Goal: Task Accomplishment & Management: Use online tool/utility

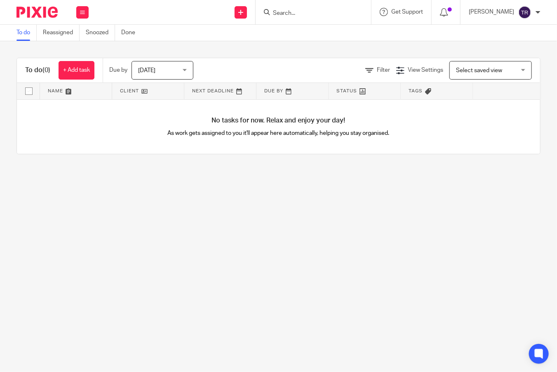
click at [324, 14] on input "Search" at bounding box center [309, 13] width 74 height 7
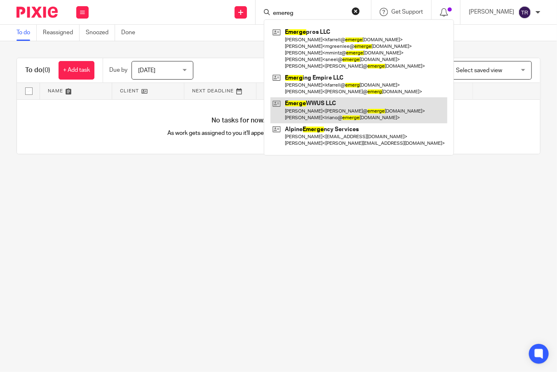
type input "emereg"
click at [348, 113] on link at bounding box center [359, 110] width 177 height 26
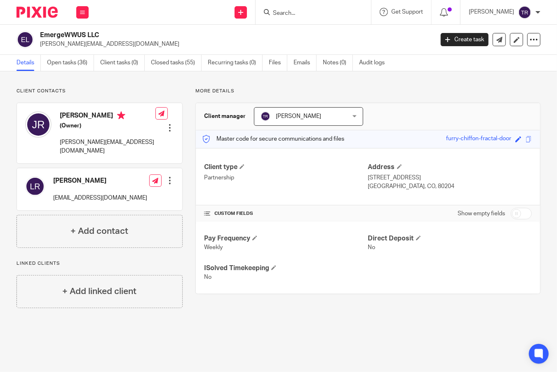
click at [332, 15] on input "Search" at bounding box center [309, 13] width 74 height 7
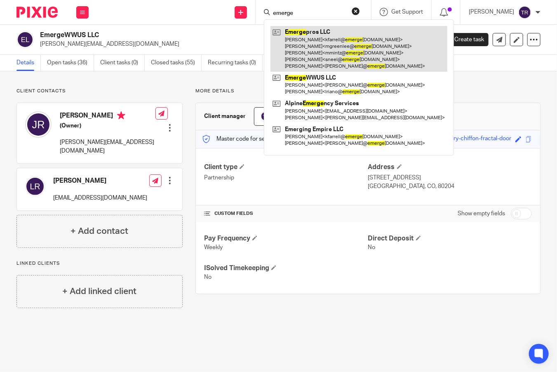
type input "emerge"
click at [354, 58] on link at bounding box center [359, 49] width 177 height 46
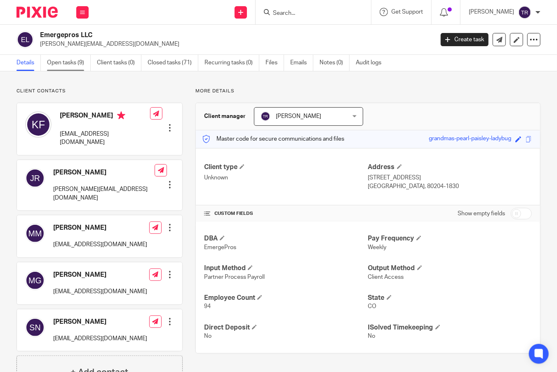
click at [61, 56] on link "Open tasks (9)" at bounding box center [69, 63] width 44 height 16
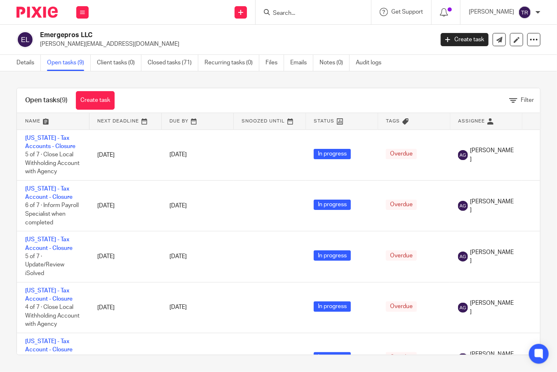
click at [482, 118] on link at bounding box center [486, 121] width 72 height 16
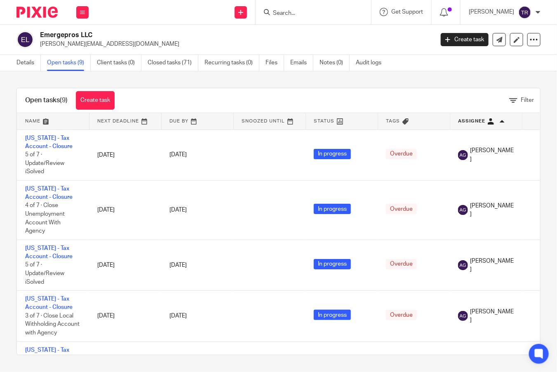
click at [518, 96] on div "Filter" at bounding box center [524, 100] width 31 height 9
click at [521, 99] on span "Filter" at bounding box center [527, 100] width 13 height 6
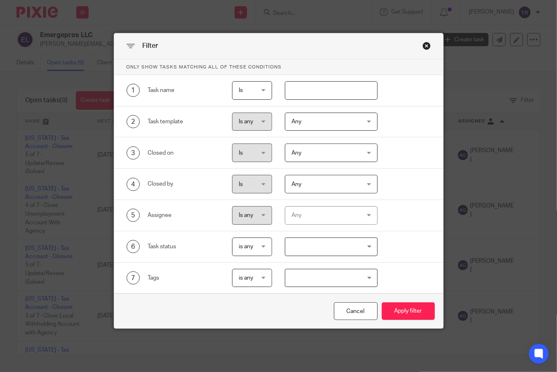
click at [294, 209] on div "Any" at bounding box center [326, 215] width 69 height 17
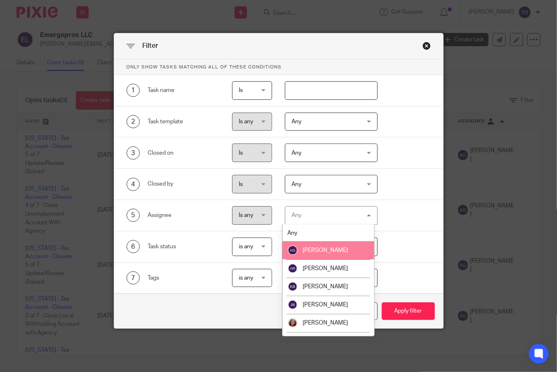
click at [311, 253] on li "[PERSON_NAME]" at bounding box center [328, 250] width 92 height 18
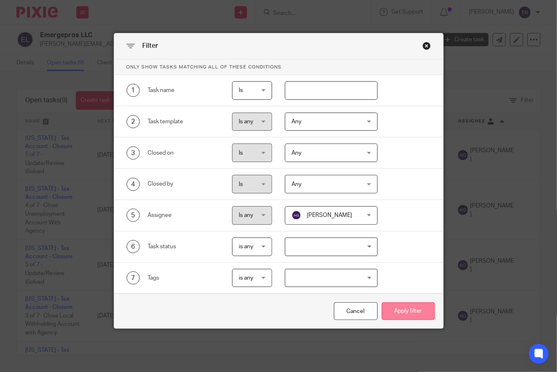
click at [402, 315] on button "Apply filter" at bounding box center [408, 311] width 53 height 18
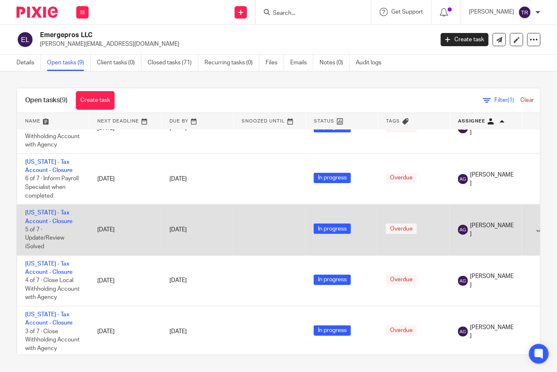
scroll to position [41, 0]
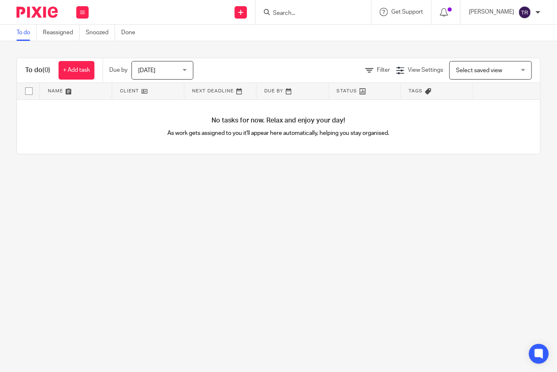
click at [317, 10] on input "Search" at bounding box center [309, 13] width 74 height 7
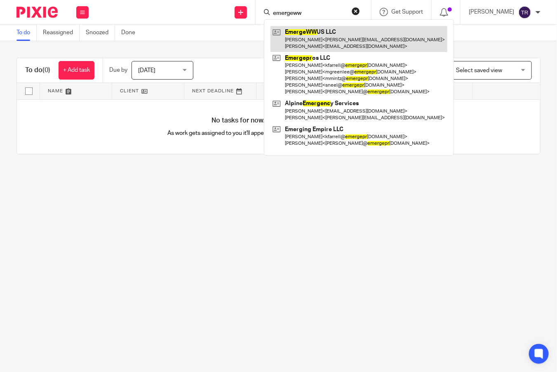
type input "emergeww"
click at [346, 38] on link at bounding box center [359, 39] width 177 height 26
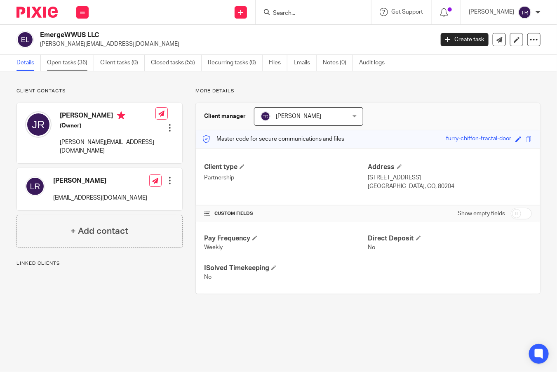
click at [86, 67] on link "Open tasks (36)" at bounding box center [70, 63] width 47 height 16
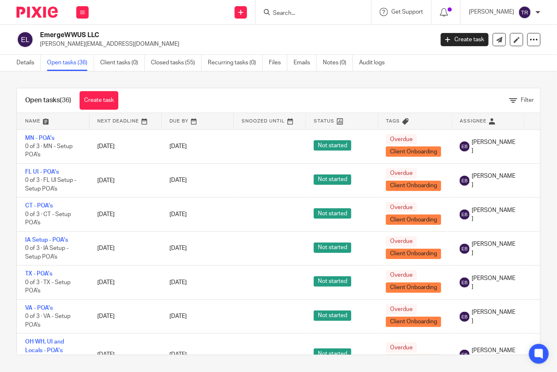
click at [514, 95] on div "Open tasks (36) Create task Filter" at bounding box center [278, 100] width 523 height 25
click at [521, 100] on span "Filter" at bounding box center [527, 100] width 13 height 6
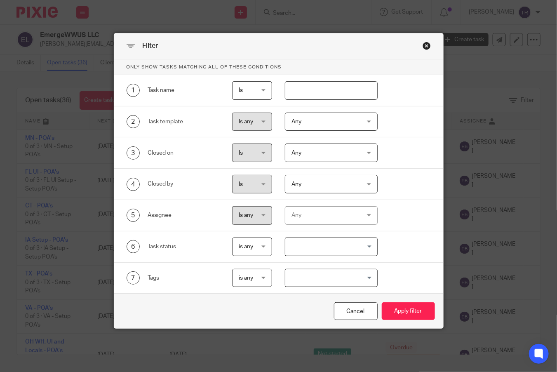
click at [327, 216] on div "Any" at bounding box center [326, 215] width 69 height 17
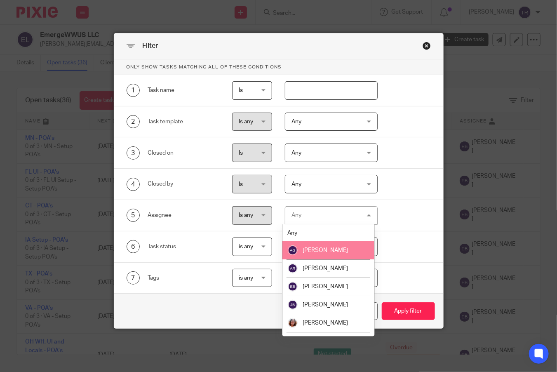
click at [330, 244] on li "[PERSON_NAME]" at bounding box center [328, 250] width 92 height 18
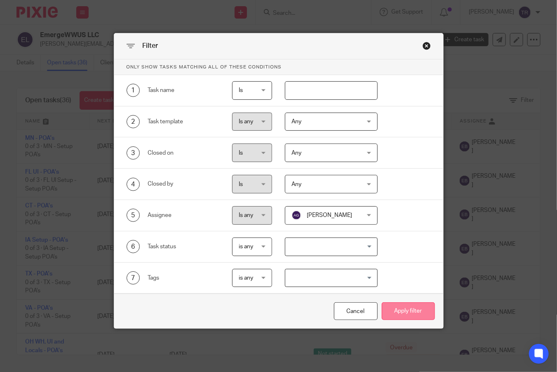
click at [400, 308] on button "Apply filter" at bounding box center [408, 311] width 53 height 18
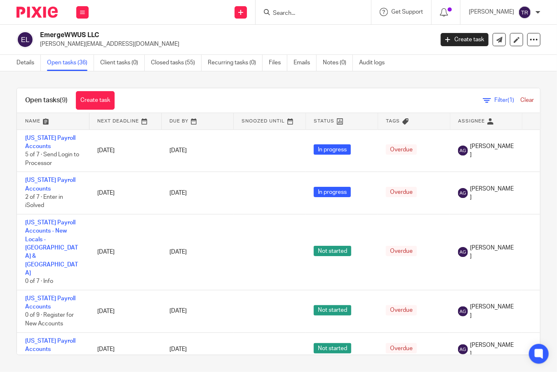
click at [33, 115] on link at bounding box center [53, 121] width 72 height 16
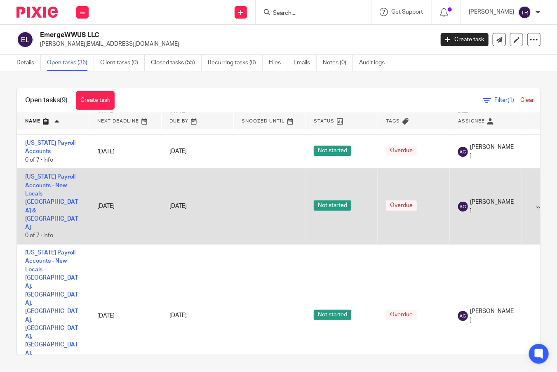
scroll to position [163, 0]
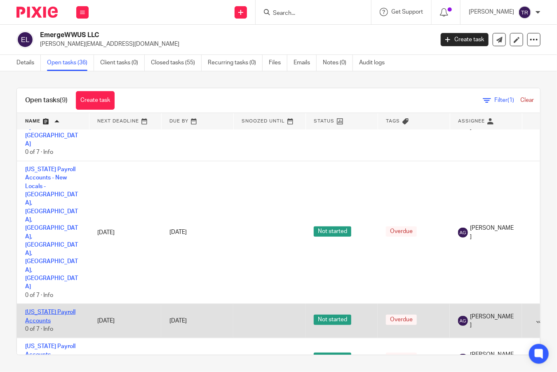
click at [48, 309] on link "[US_STATE] Payroll Accounts" at bounding box center [50, 316] width 50 height 14
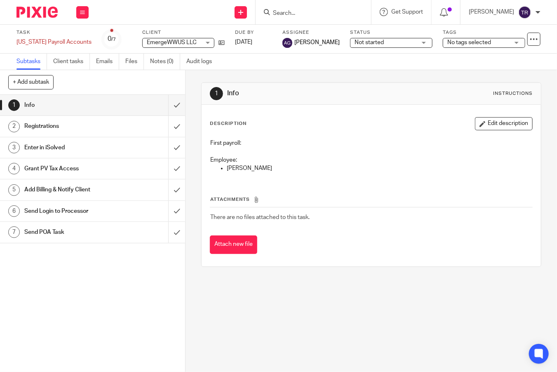
click at [249, 144] on p "First payroll:" at bounding box center [371, 143] width 322 height 8
click at [490, 135] on div "First payroll: Employee: Boutin, Tess" at bounding box center [371, 157] width 331 height 44
click at [492, 123] on button "Edit description" at bounding box center [504, 123] width 58 height 13
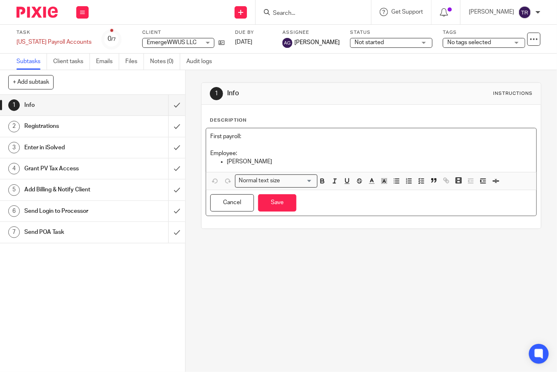
click at [288, 133] on p "First payroll:" at bounding box center [371, 136] width 322 height 8
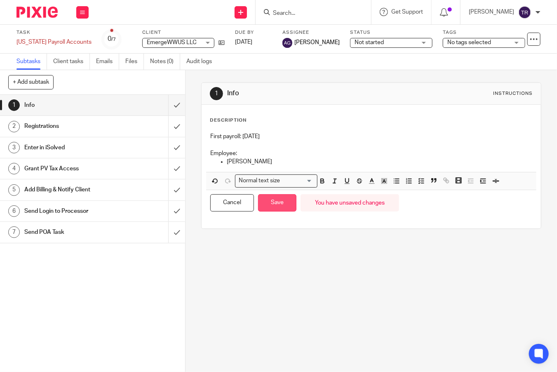
click at [277, 199] on button "Save" at bounding box center [277, 203] width 38 height 18
